Goal: Communication & Community: Participate in discussion

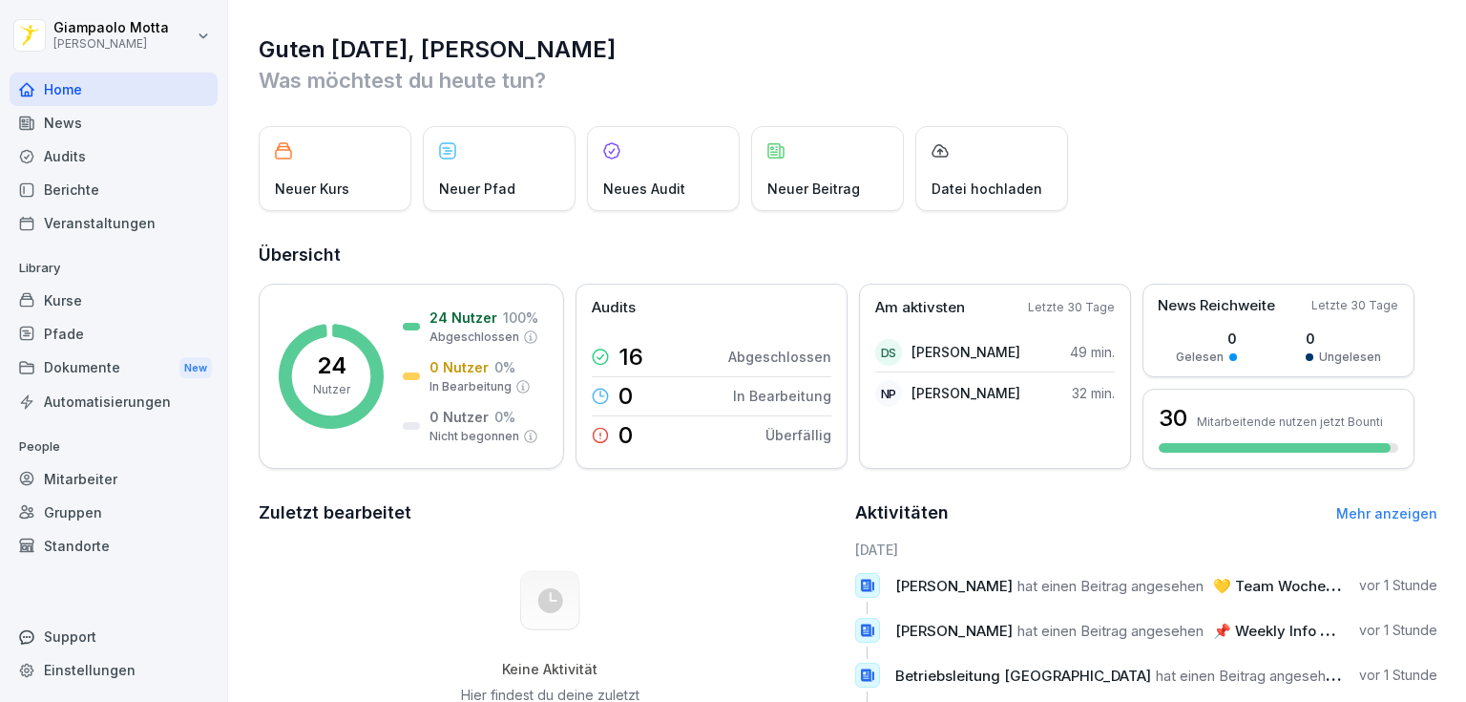
click at [74, 113] on div "News" at bounding box center [114, 122] width 208 height 33
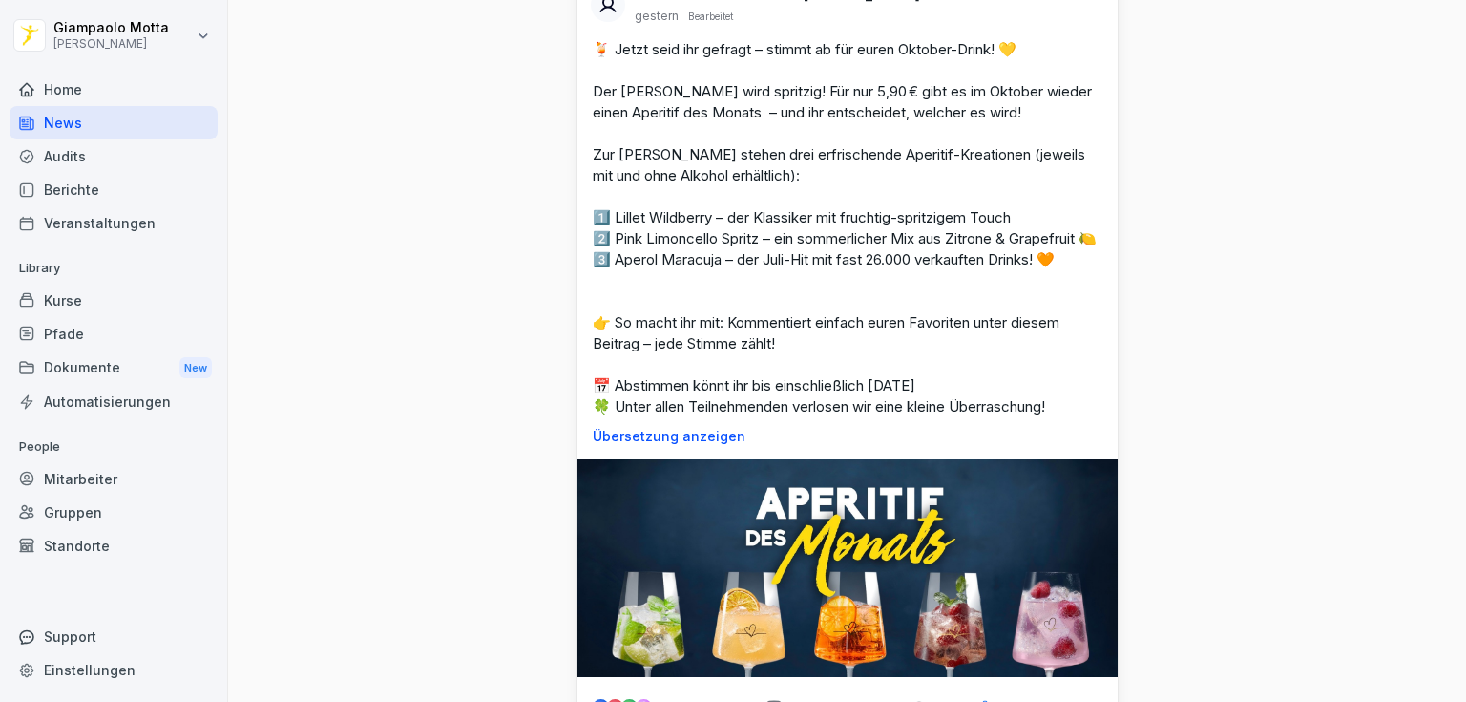
scroll to position [2291, 0]
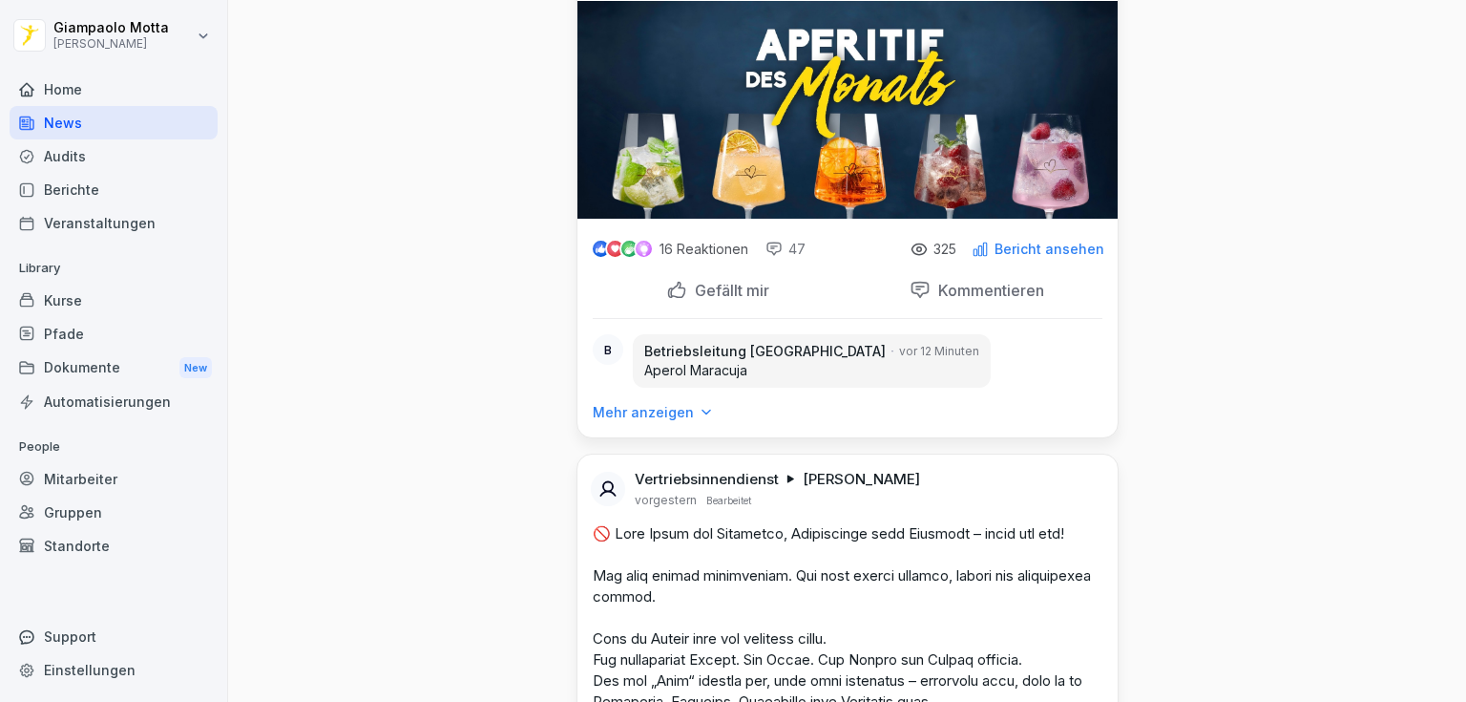
click at [966, 300] on p "Kommentieren" at bounding box center [988, 290] width 114 height 19
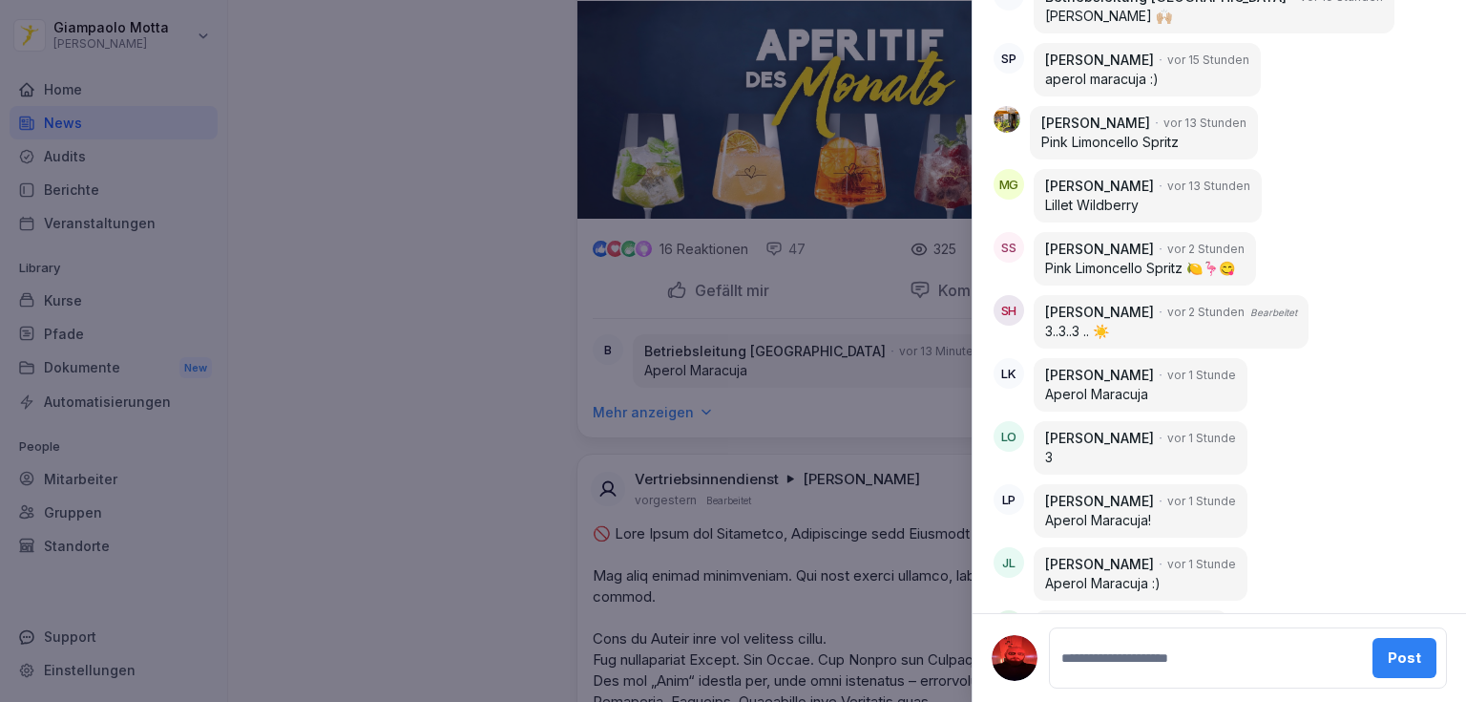
scroll to position [3300, 0]
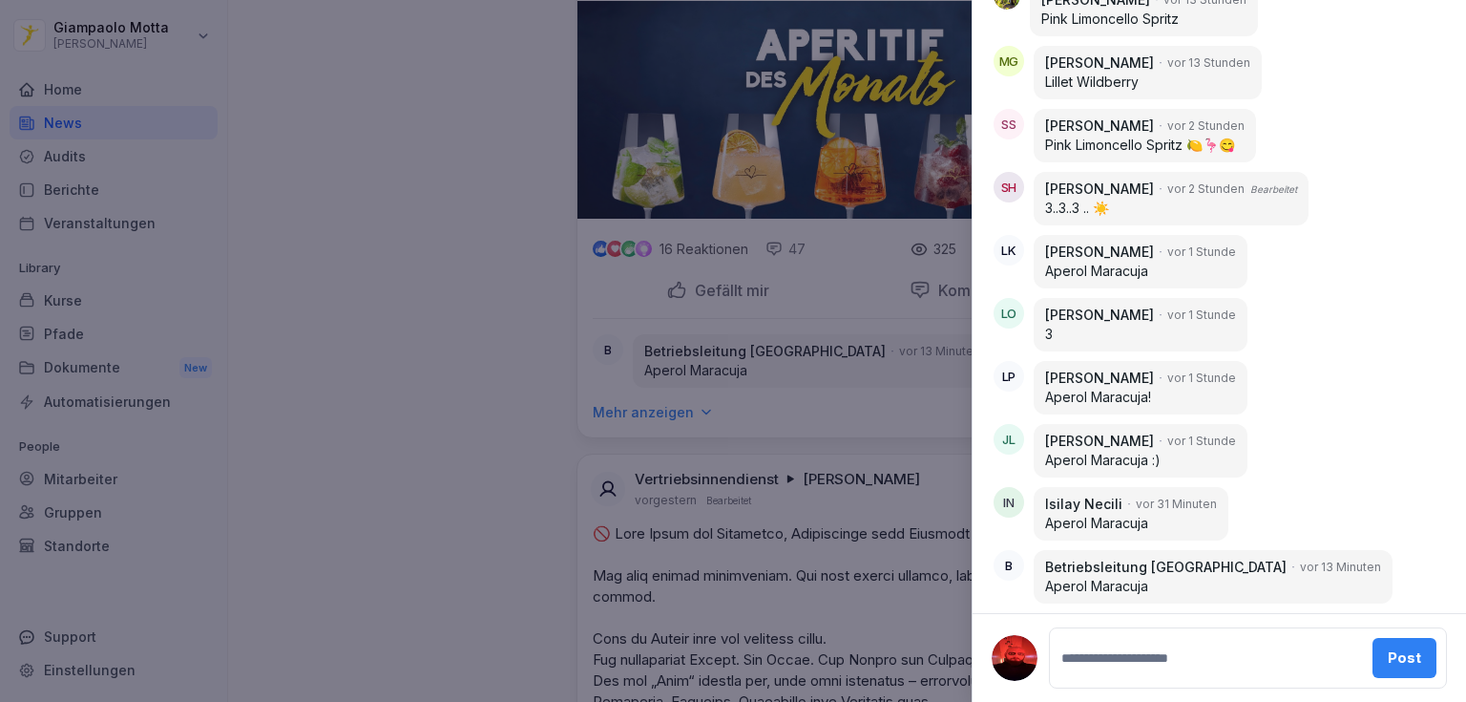
click at [338, 256] on div at bounding box center [733, 351] width 1466 height 702
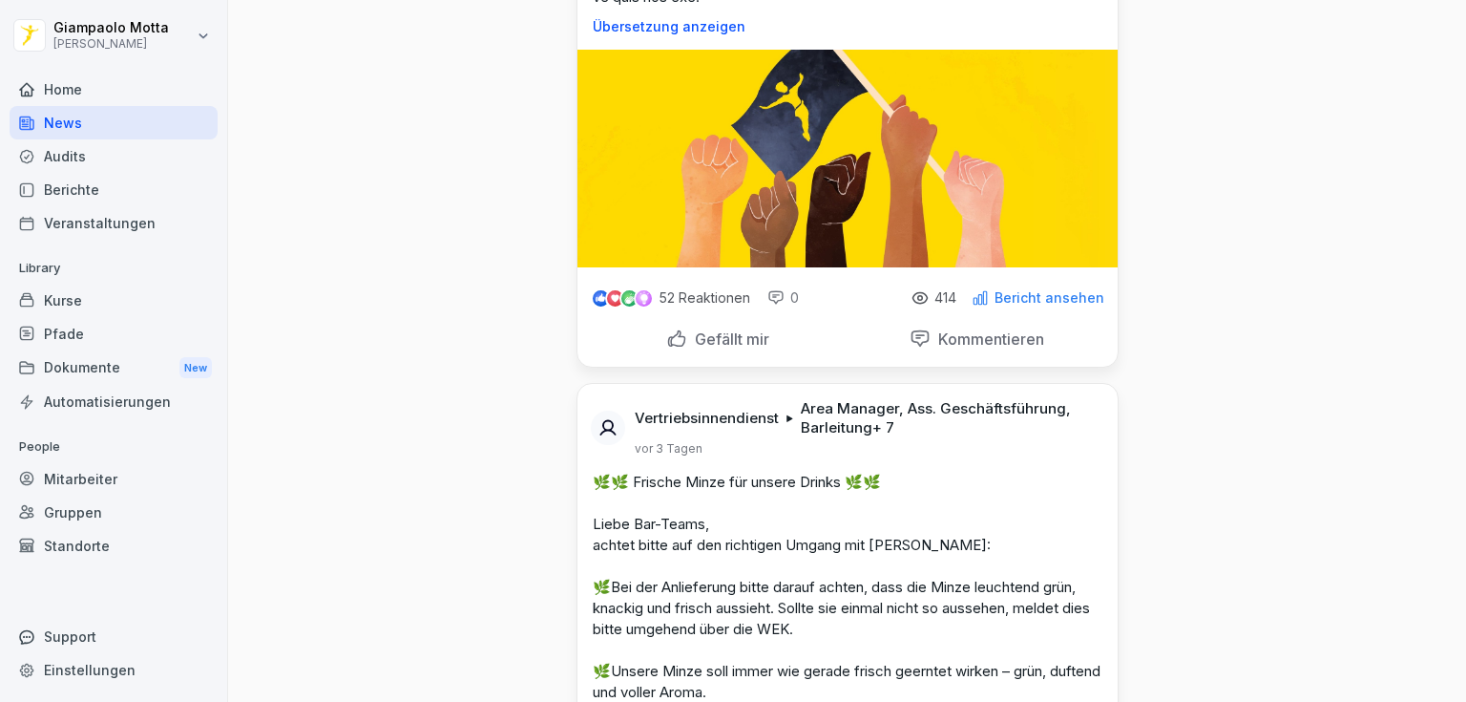
scroll to position [3818, 0]
